Goal: Find specific page/section: Find specific page/section

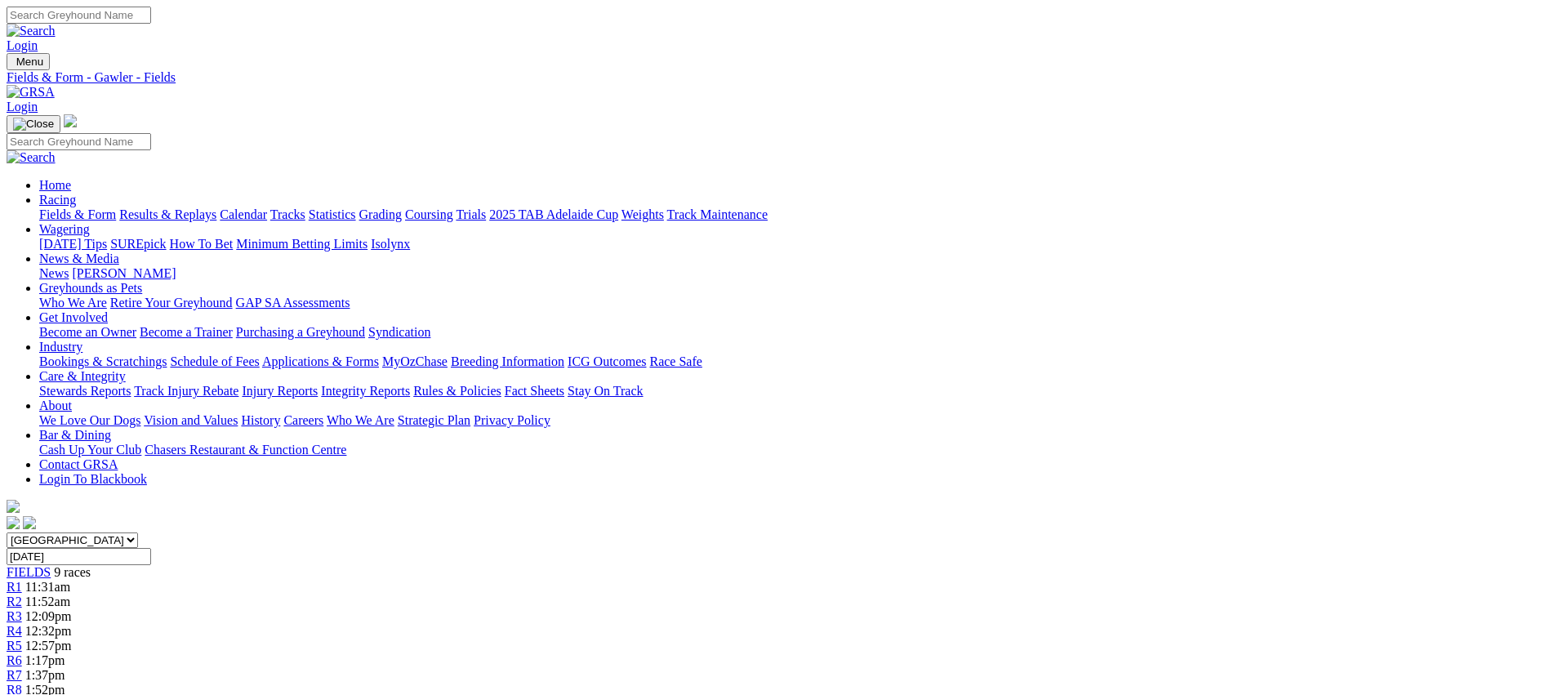
click at [116, 207] on link "Fields & Form" at bounding box center [78, 214] width 77 height 14
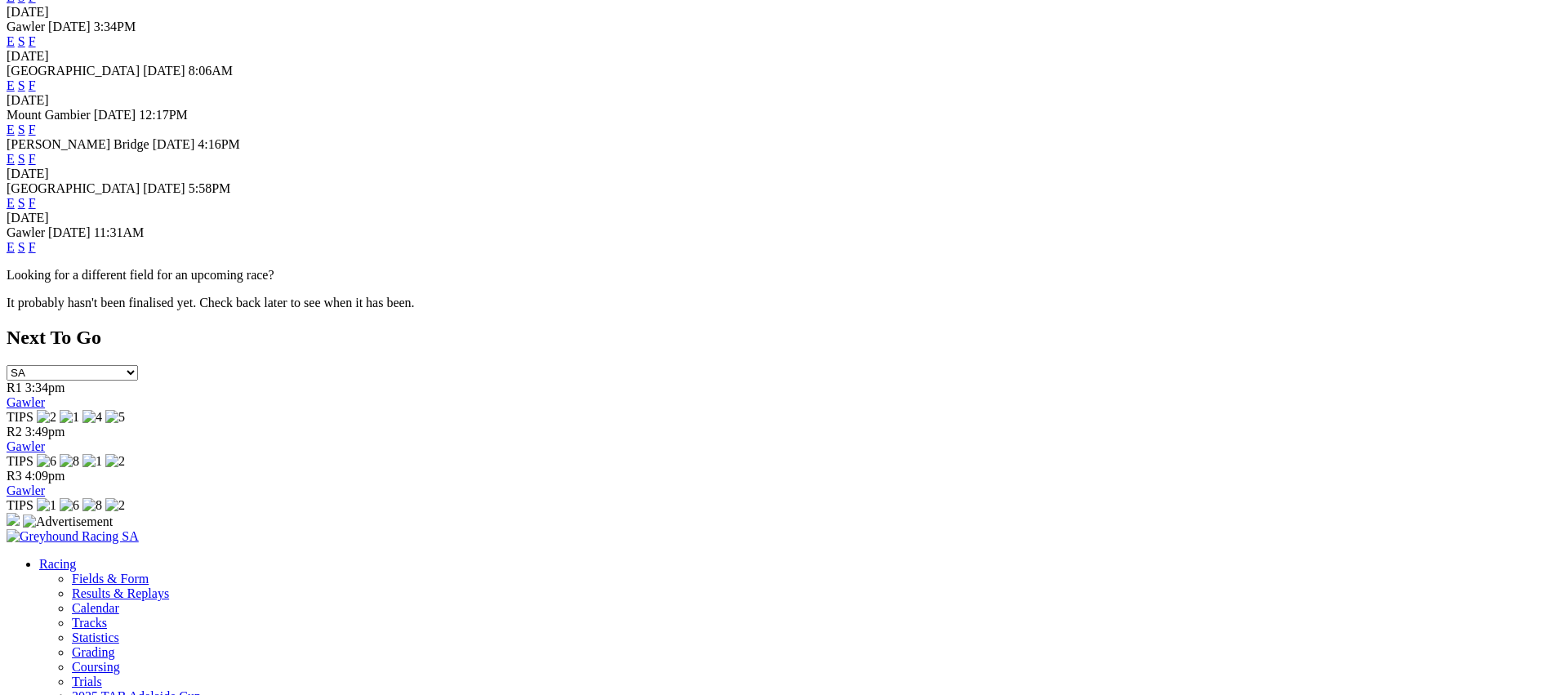
scroll to position [843, 0]
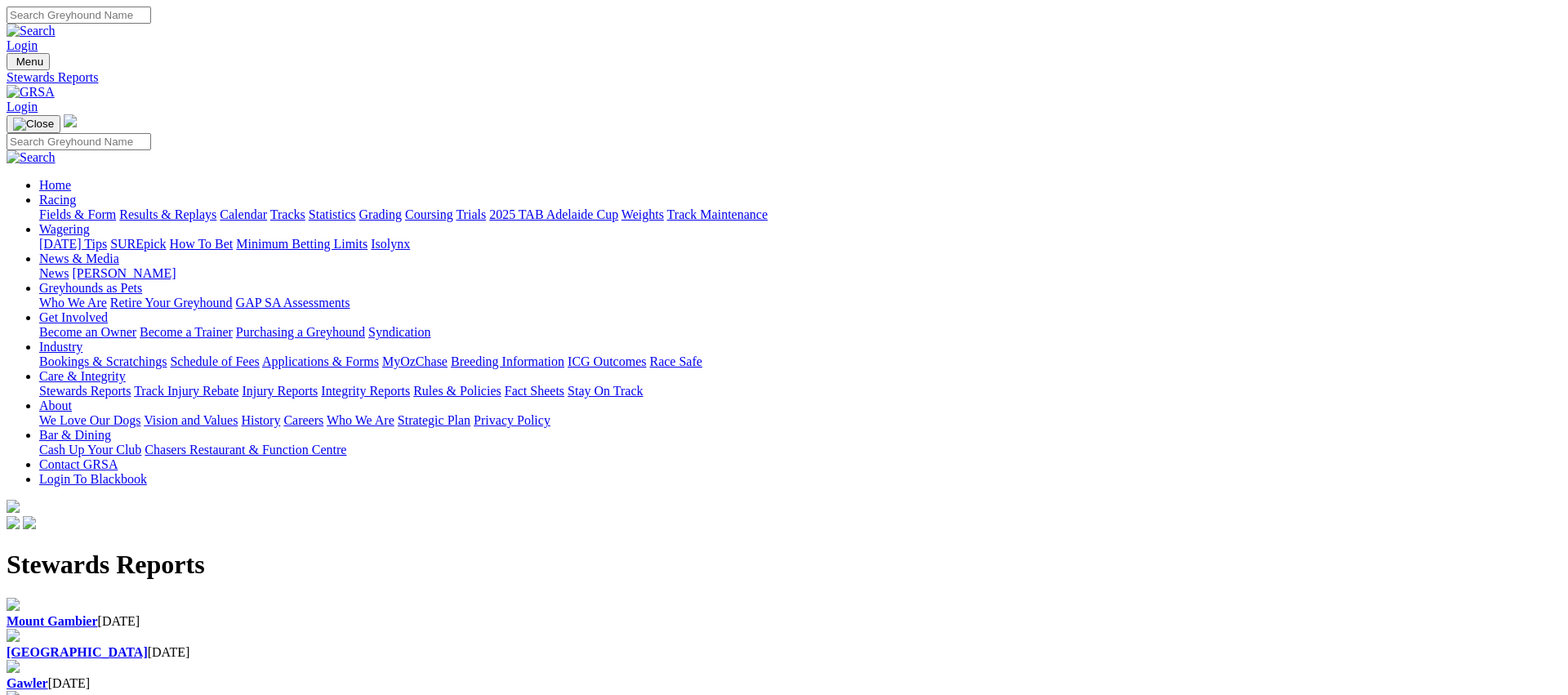
click at [549, 629] on div "Angle Park 14 Aug 2025" at bounding box center [784, 644] width 1555 height 31
